Goal: Transaction & Acquisition: Purchase product/service

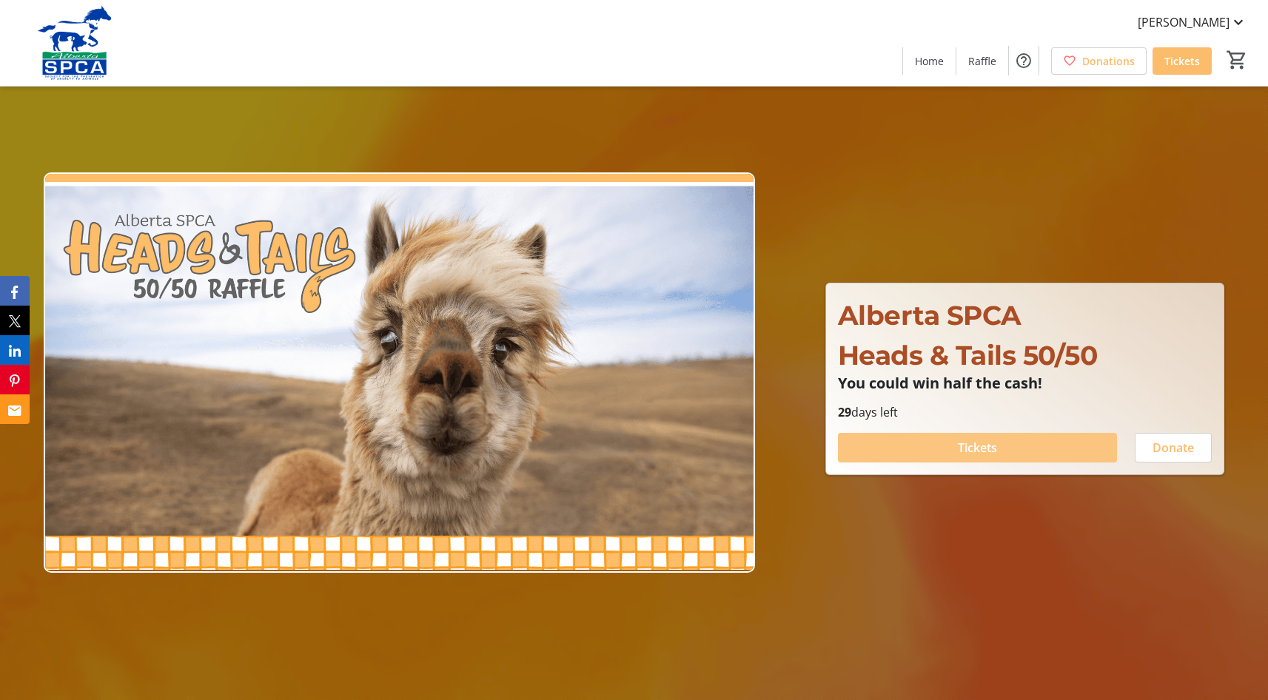
click at [955, 446] on span at bounding box center [977, 448] width 279 height 36
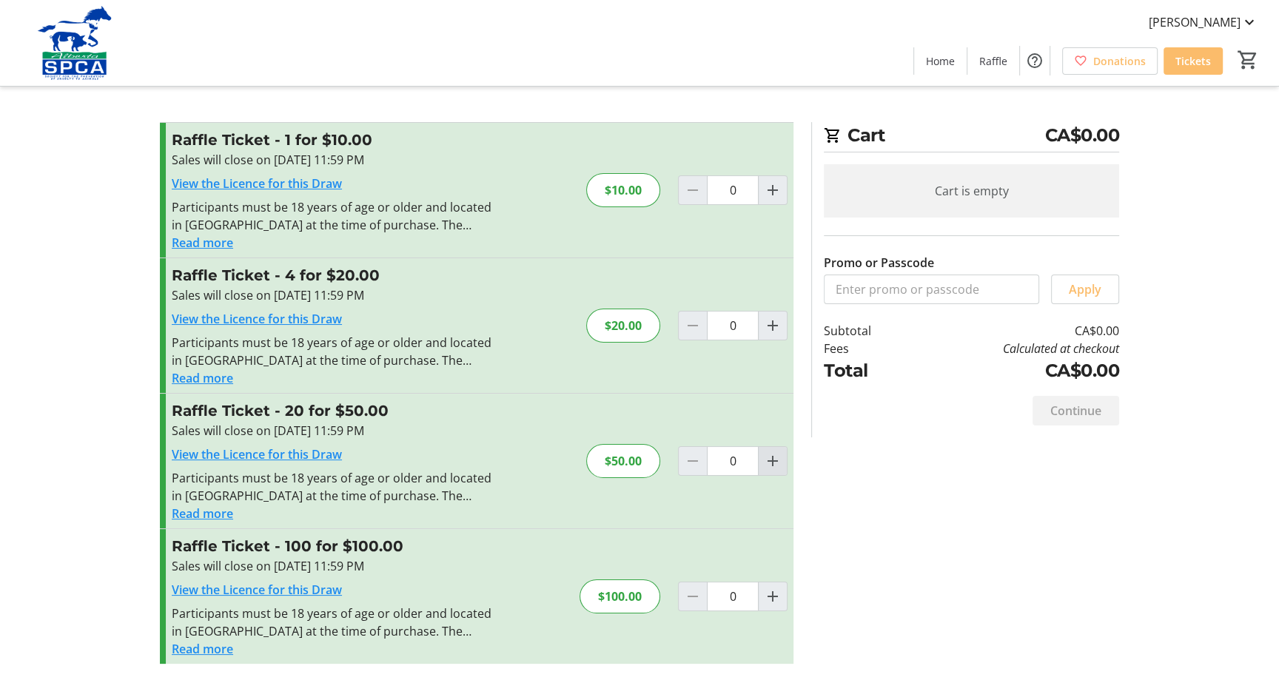
click at [767, 458] on mat-icon "Increment by one" at bounding box center [773, 461] width 18 height 18
type input "1"
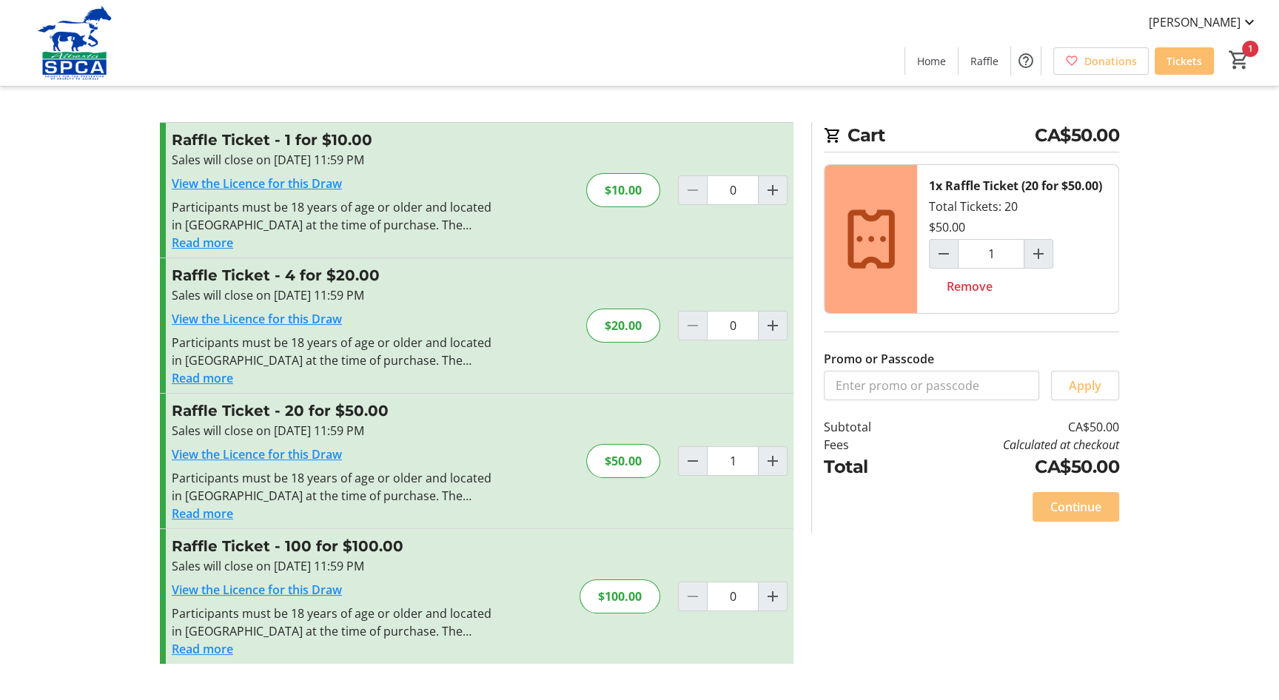
click at [1060, 505] on span "Continue" at bounding box center [1075, 507] width 51 height 18
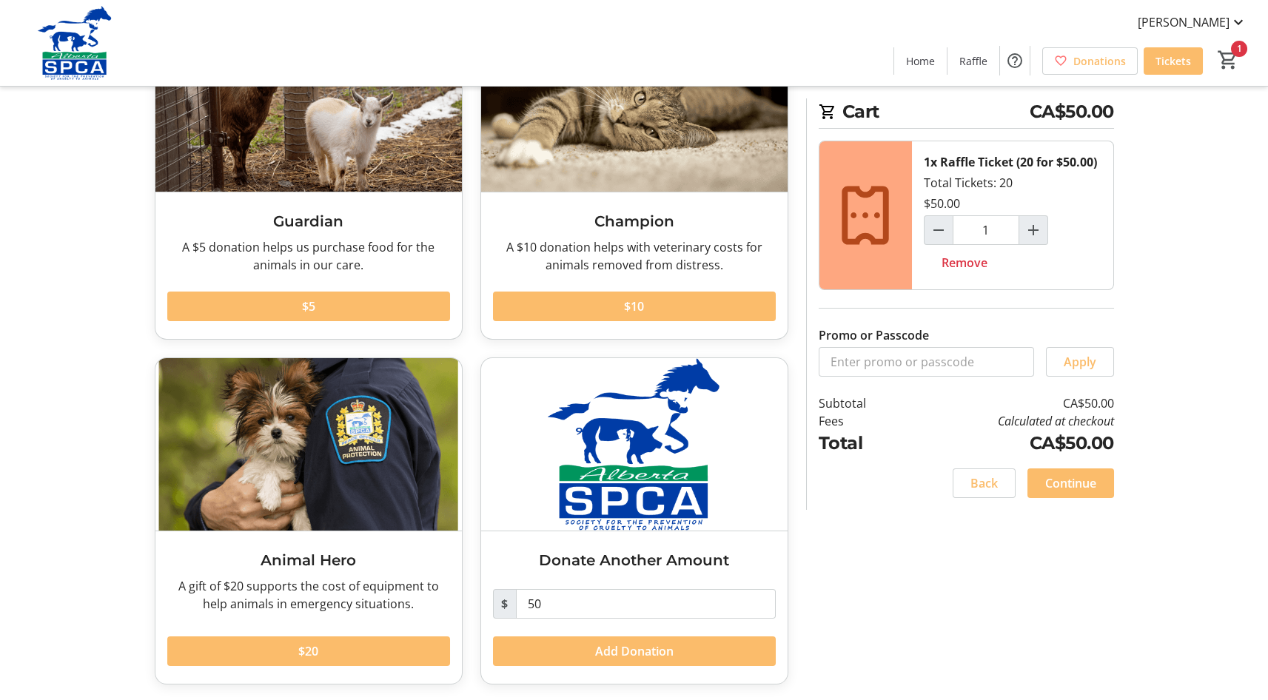
scroll to position [149, 0]
click at [1059, 482] on span "Continue" at bounding box center [1070, 483] width 51 height 18
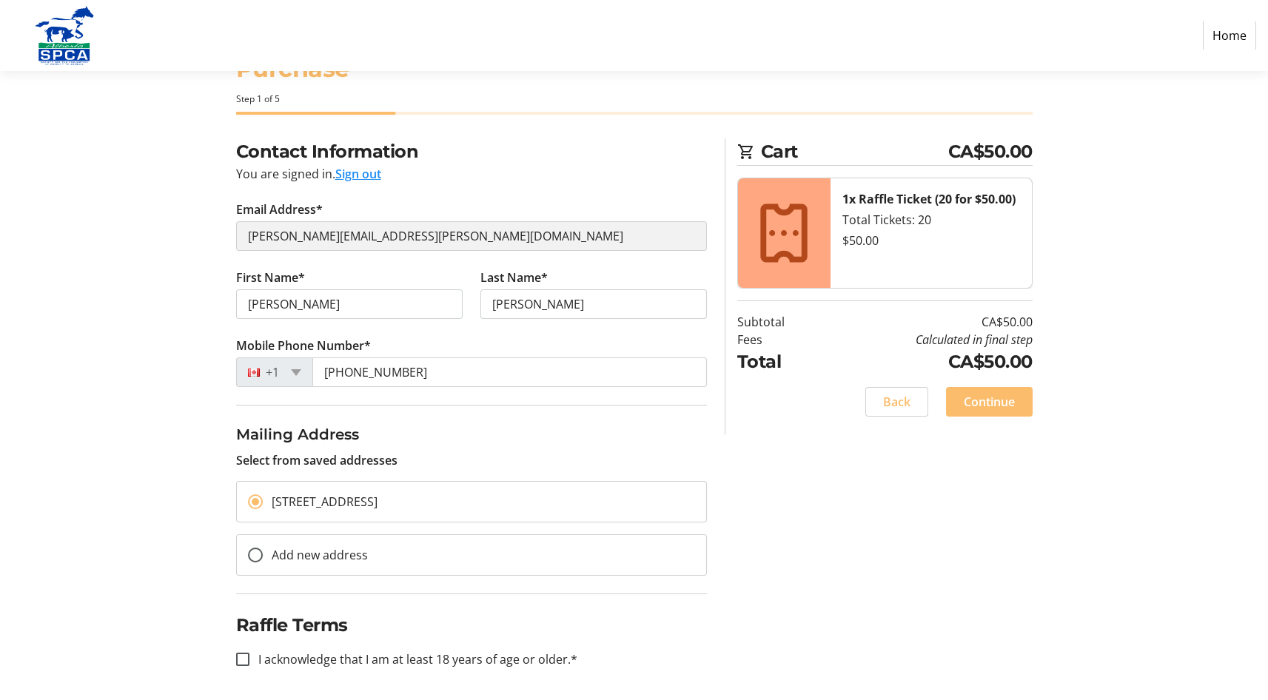
scroll to position [58, 0]
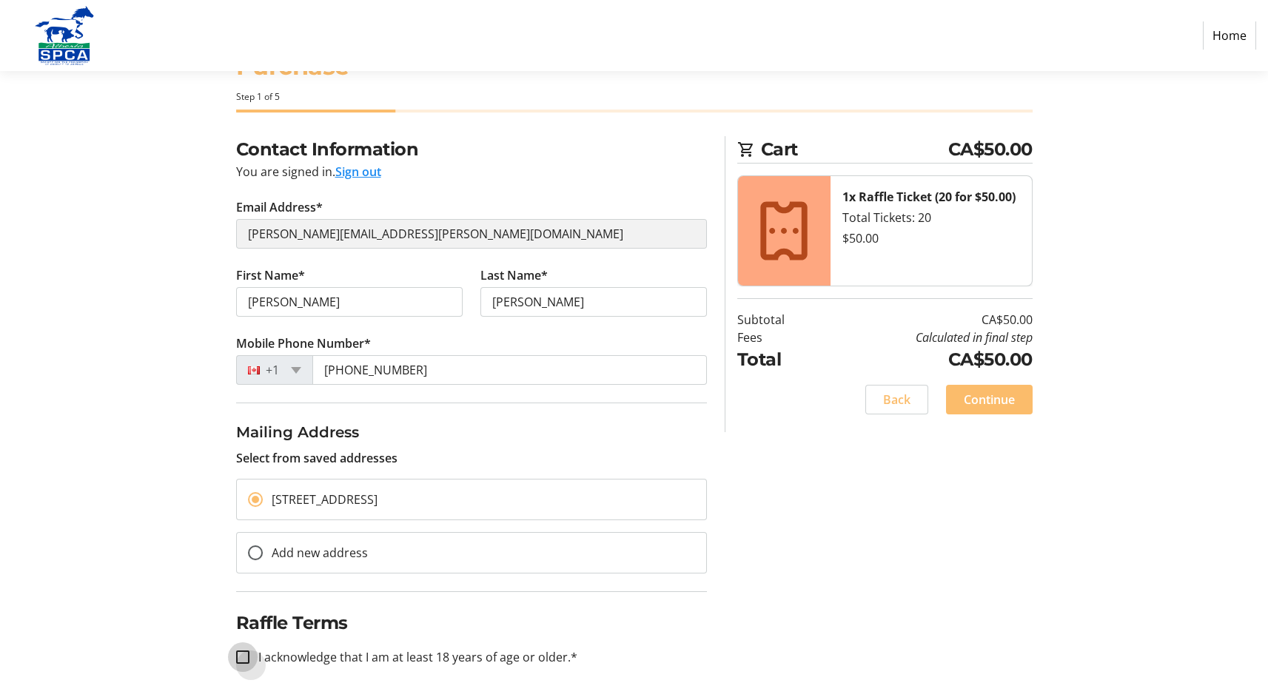
click at [239, 656] on input "I acknowledge that I am at least 18 years of age or older.*" at bounding box center [242, 656] width 13 height 13
checkbox input "true"
click at [1002, 400] on span "Continue" at bounding box center [988, 400] width 51 height 18
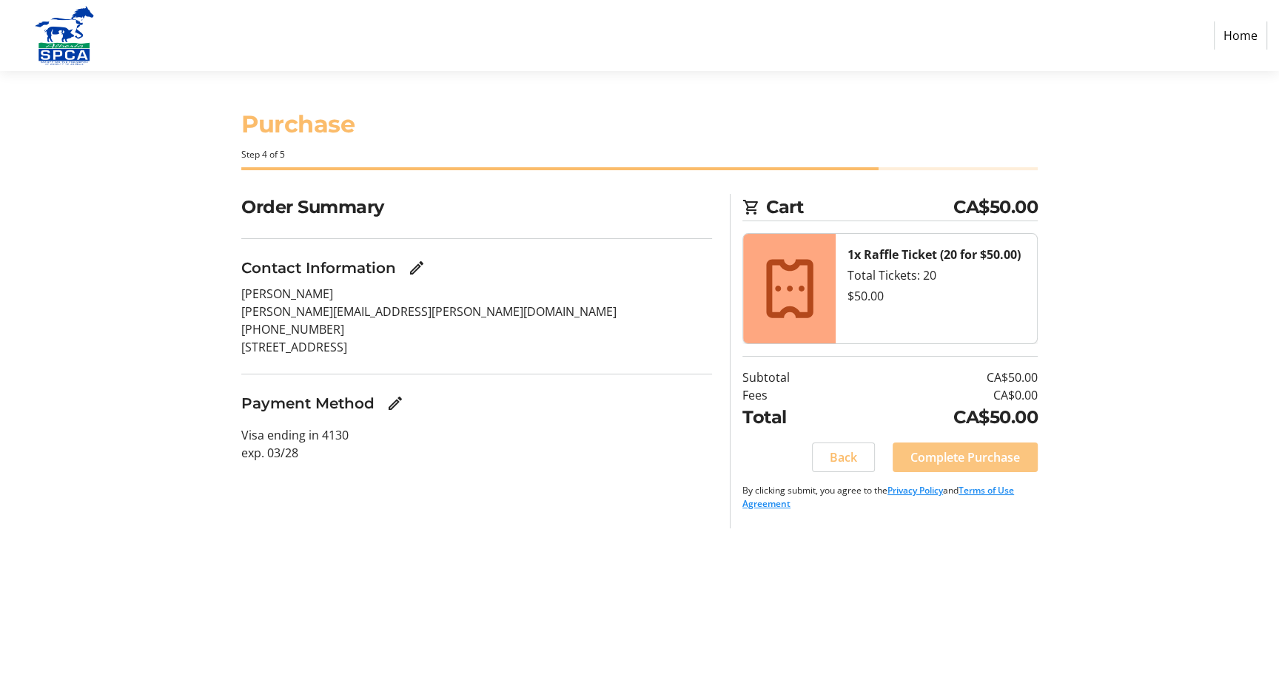
click at [990, 457] on span "Complete Purchase" at bounding box center [965, 457] width 110 height 18
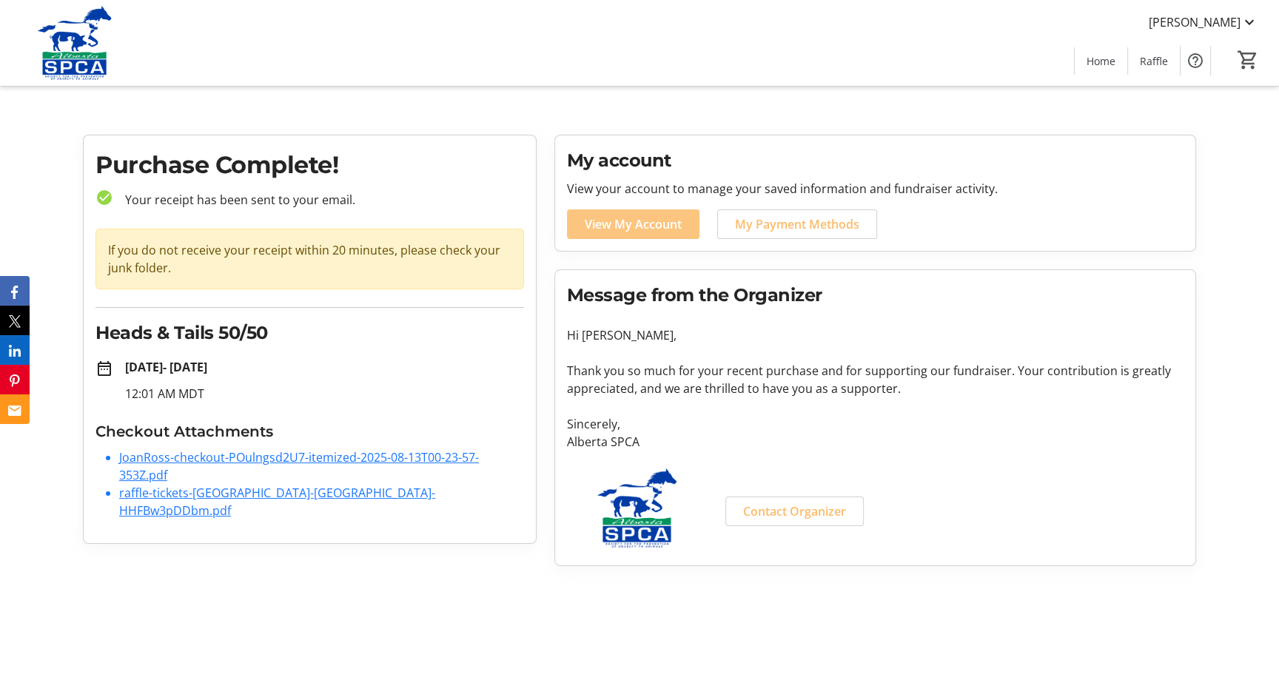
click at [654, 224] on span "View My Account" at bounding box center [633, 224] width 97 height 18
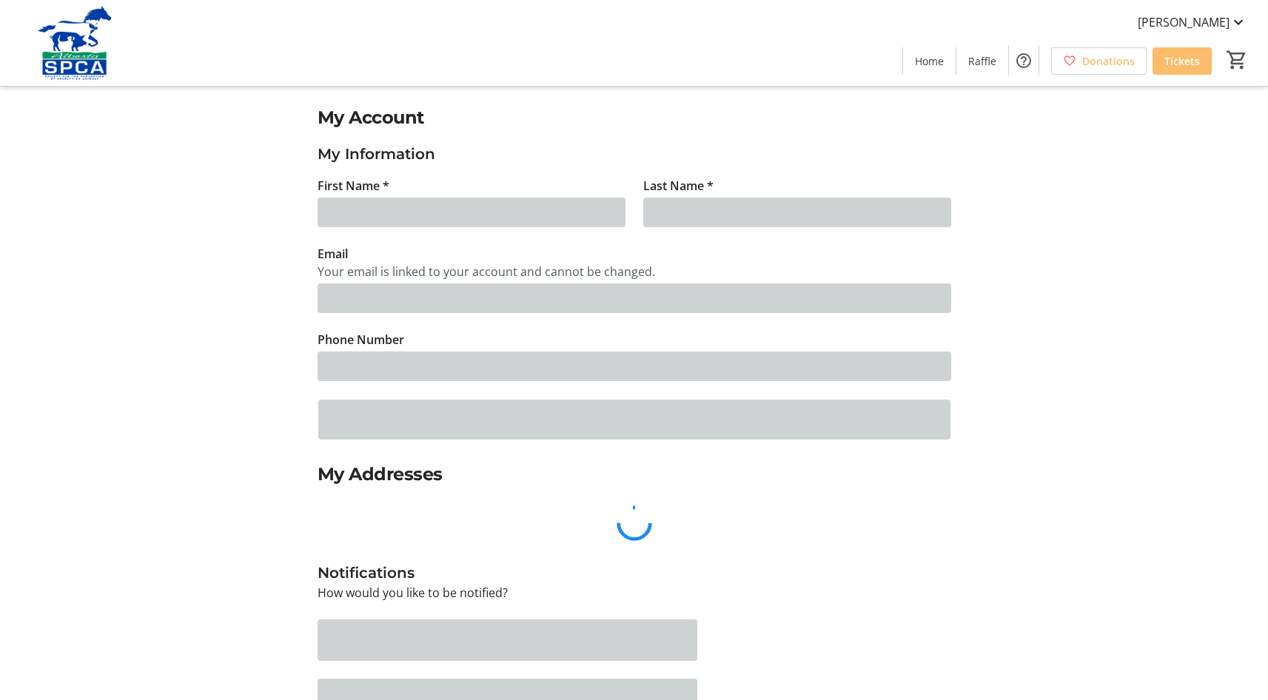
type input "[PERSON_NAME]"
type input "[PERSON_NAME][EMAIL_ADDRESS][PERSON_NAME][DOMAIN_NAME]"
type input "[PHONE_NUMBER]"
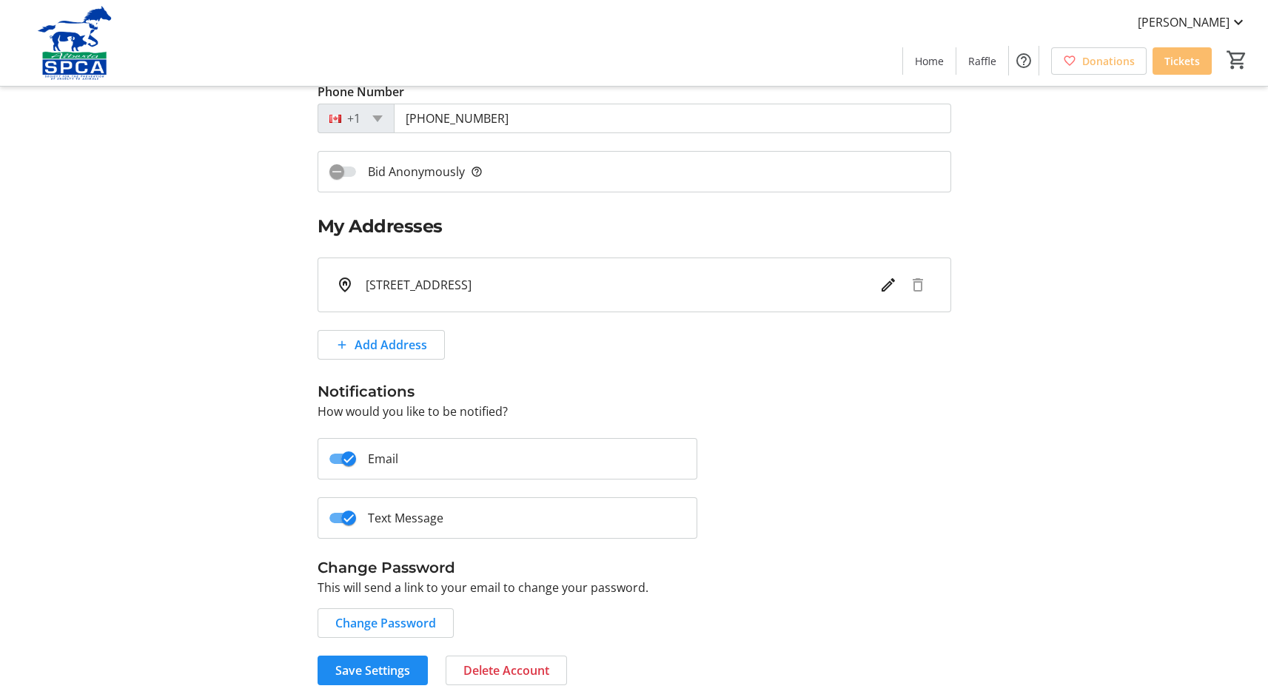
scroll to position [249, 0]
